Goal: Information Seeking & Learning: Learn about a topic

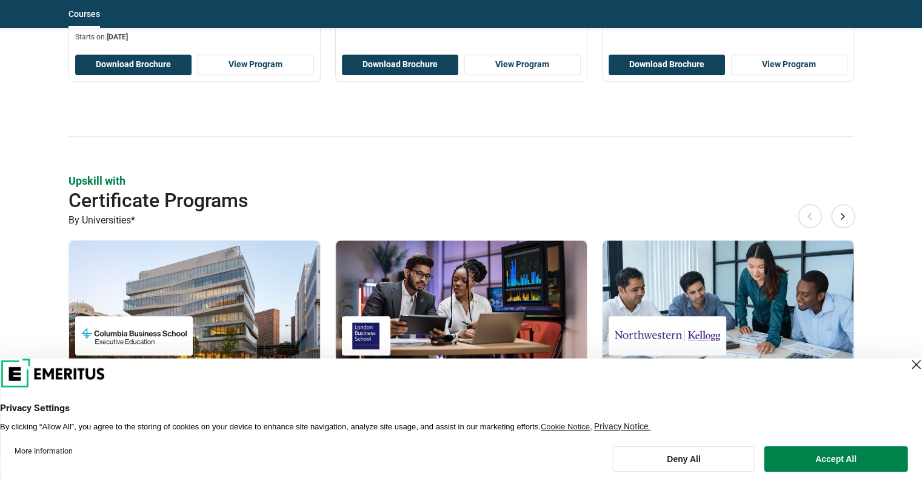
scroll to position [848, 0]
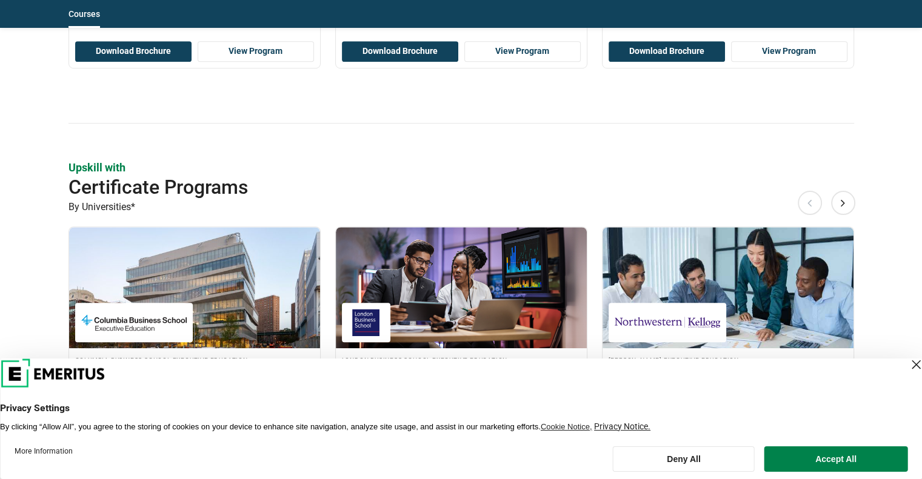
click at [907, 363] on div "Close Layer" at bounding box center [915, 364] width 17 height 17
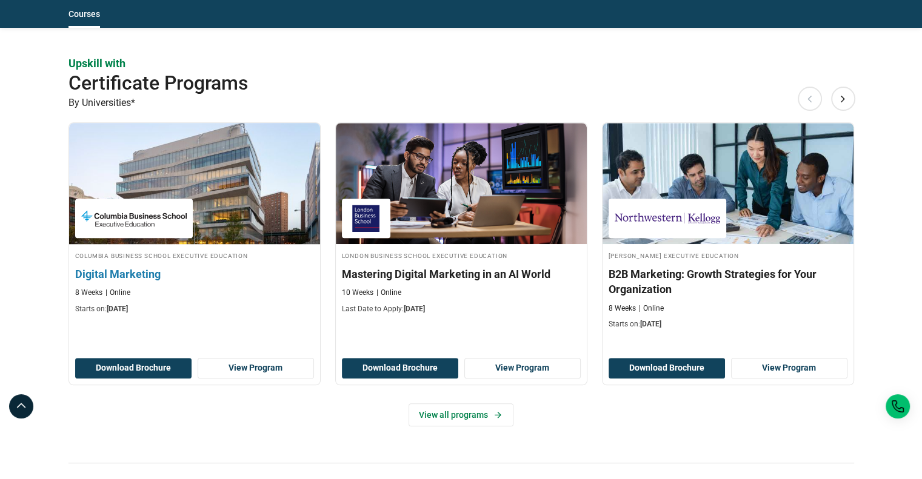
scroll to position [1030, 0]
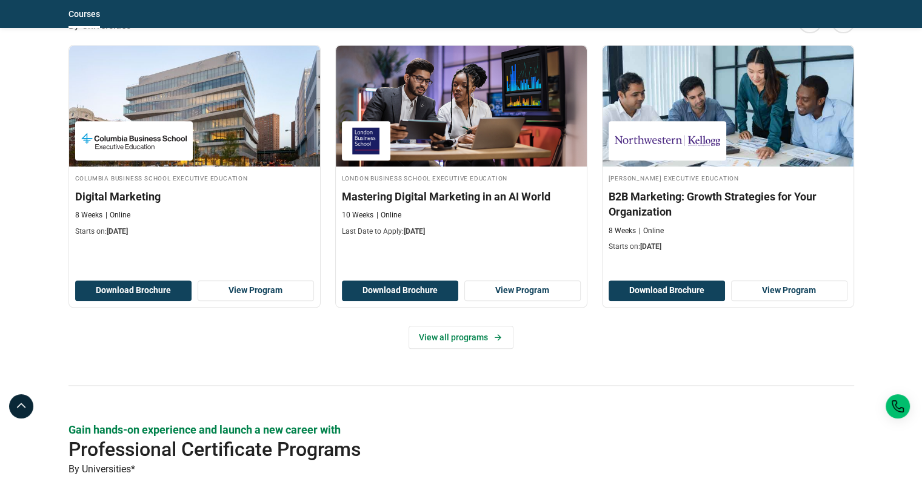
click at [247, 361] on div "Upskill with Certificate Programs By Universities* Previous Columbia Business S…" at bounding box center [460, 182] width 785 height 408
click at [344, 353] on div "Upskill with Certificate Programs By Universities* Previous Columbia Business S…" at bounding box center [460, 182] width 785 height 408
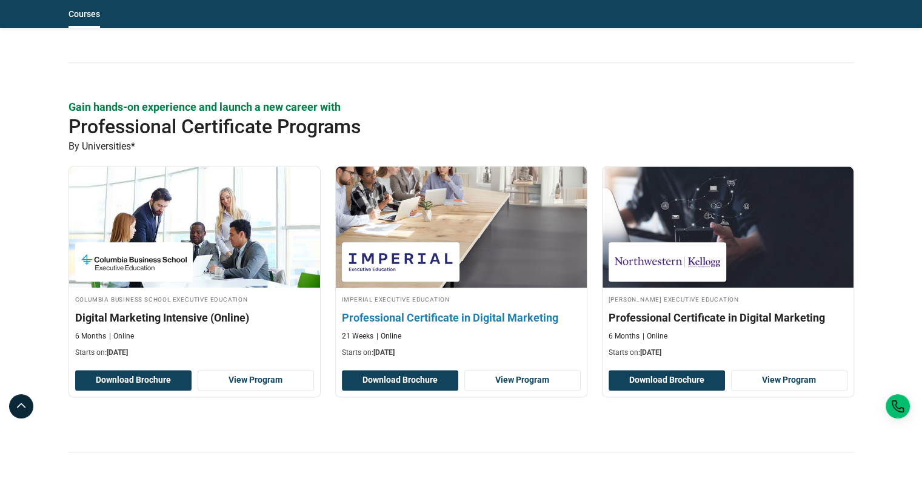
scroll to position [1454, 0]
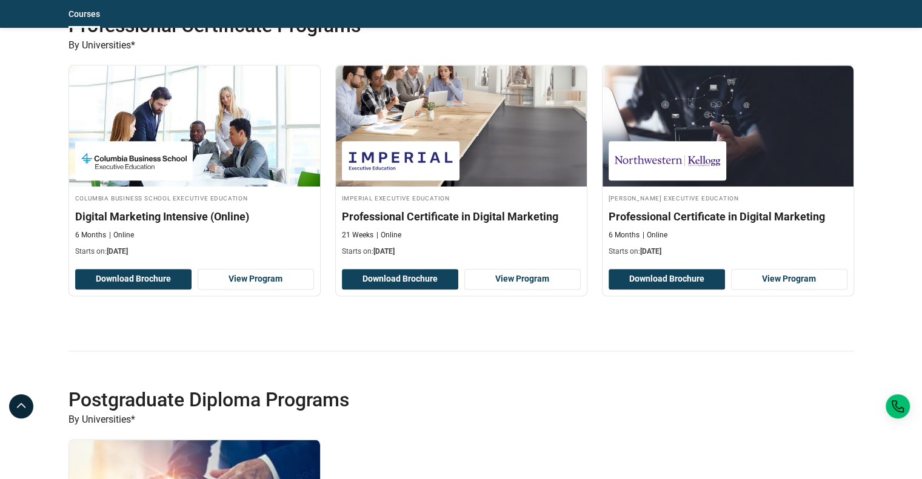
click at [451, 329] on div "Gain hands-on experience and launch a new career with Professional Certificate …" at bounding box center [460, 174] width 785 height 353
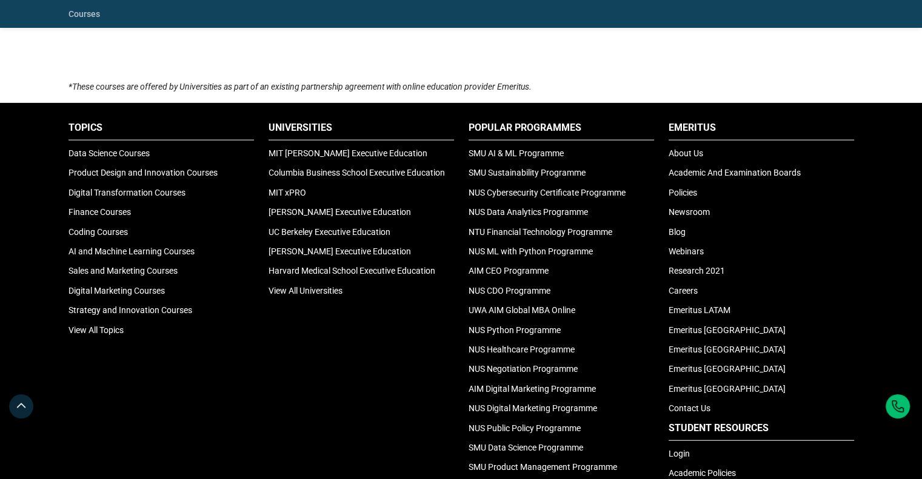
scroll to position [2908, 0]
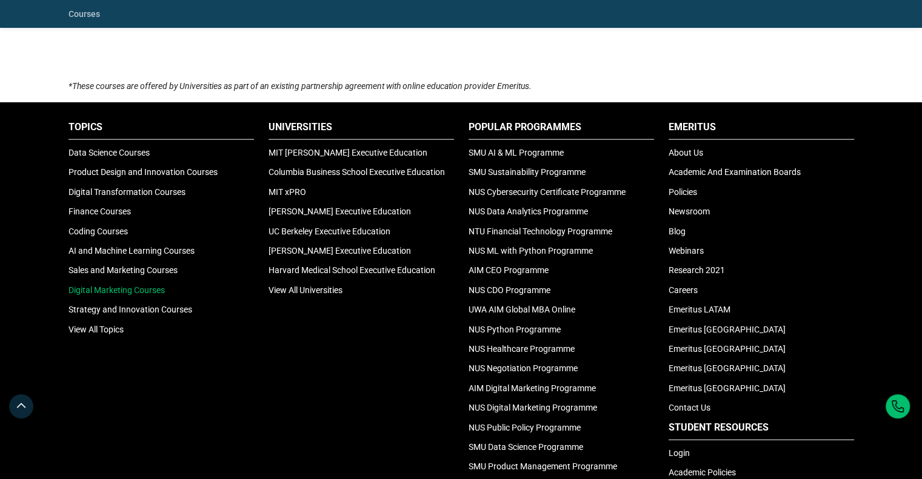
click at [132, 285] on link "Digital Marketing Courses" at bounding box center [116, 290] width 96 height 10
